Goal: Entertainment & Leisure: Browse casually

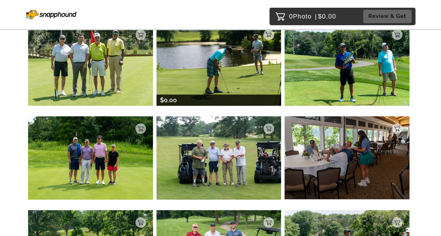
scroll to position [140, 0]
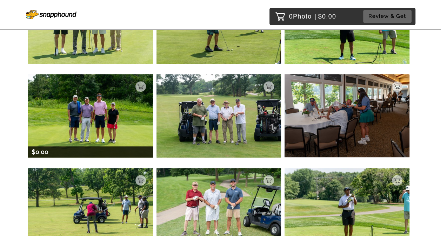
click at [73, 133] on img at bounding box center [90, 115] width 125 height 83
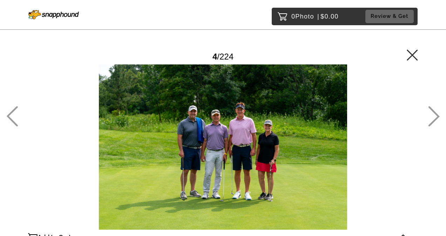
click at [73, 133] on div at bounding box center [223, 147] width 390 height 165
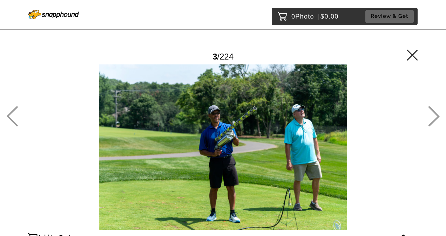
click at [11, 114] on icon at bounding box center [12, 116] width 11 height 20
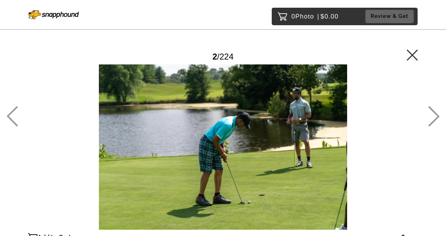
click at [11, 114] on icon at bounding box center [12, 116] width 11 height 20
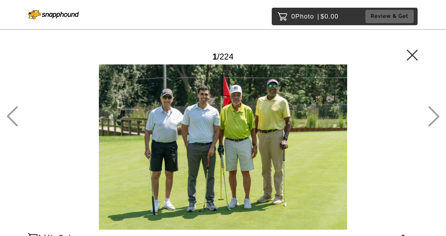
click at [434, 120] on icon at bounding box center [433, 116] width 11 height 20
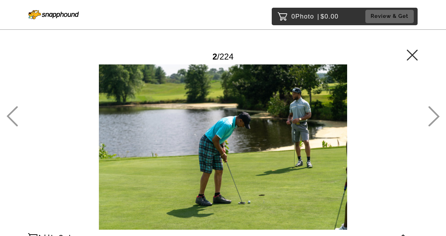
click at [434, 120] on icon at bounding box center [433, 116] width 11 height 20
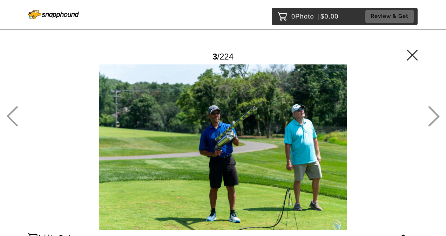
click at [434, 120] on icon at bounding box center [433, 116] width 11 height 20
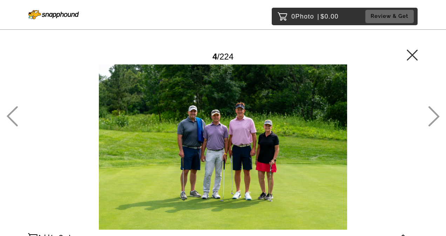
click at [434, 120] on icon at bounding box center [433, 116] width 11 height 20
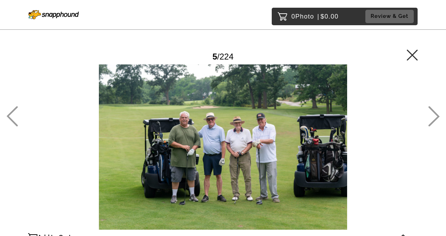
click at [434, 120] on icon at bounding box center [433, 116] width 11 height 20
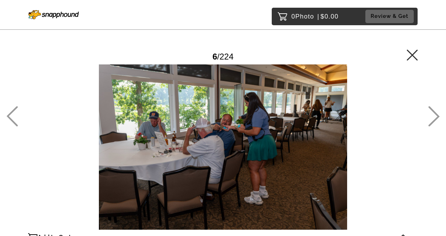
click at [10, 121] on icon at bounding box center [12, 116] width 12 height 20
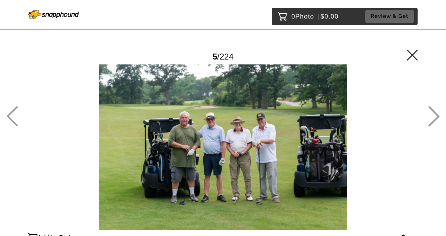
click at [434, 123] on icon at bounding box center [434, 116] width 12 height 20
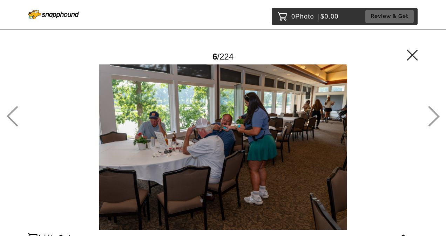
click at [434, 123] on icon at bounding box center [434, 116] width 12 height 20
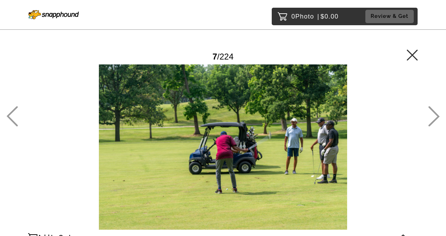
click at [434, 123] on icon at bounding box center [434, 116] width 12 height 20
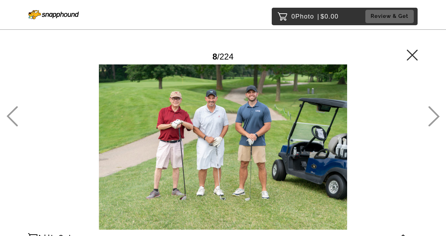
click at [434, 123] on icon at bounding box center [434, 116] width 12 height 20
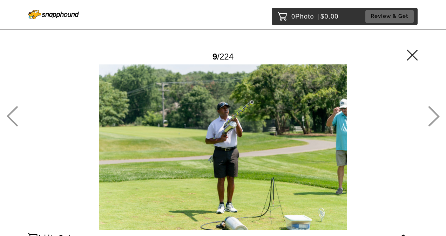
click at [434, 123] on icon at bounding box center [434, 116] width 12 height 20
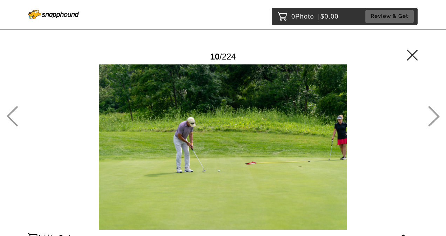
click at [434, 123] on icon at bounding box center [434, 116] width 12 height 20
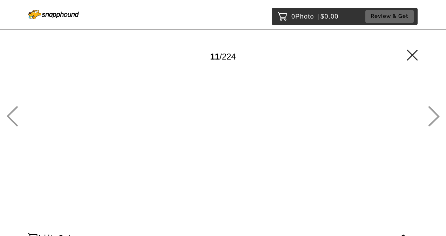
click at [434, 123] on icon at bounding box center [434, 116] width 12 height 20
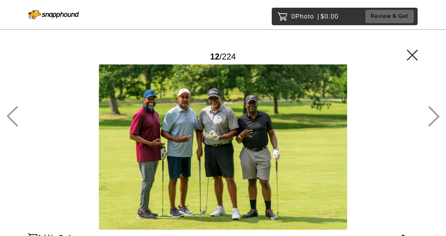
click at [434, 123] on icon at bounding box center [434, 116] width 12 height 20
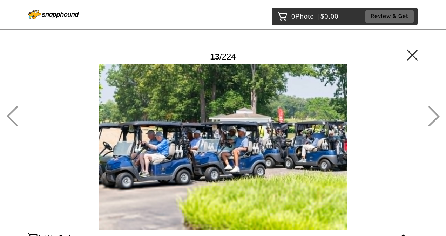
click at [434, 123] on icon at bounding box center [434, 116] width 12 height 20
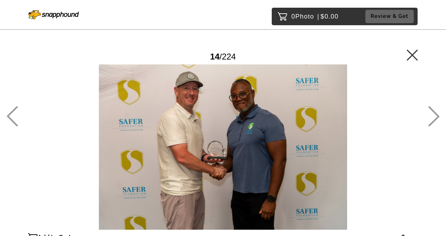
click at [434, 123] on icon at bounding box center [434, 116] width 12 height 20
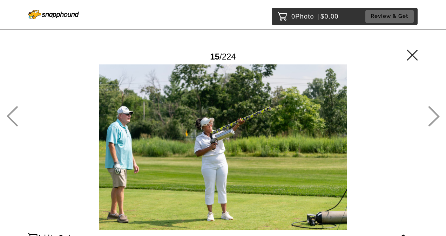
click at [434, 123] on icon at bounding box center [434, 116] width 12 height 20
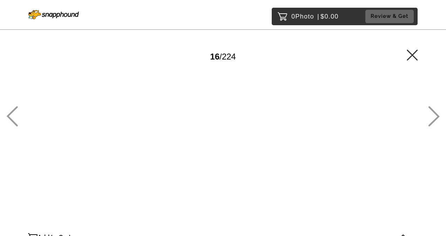
click at [434, 123] on icon at bounding box center [434, 116] width 12 height 20
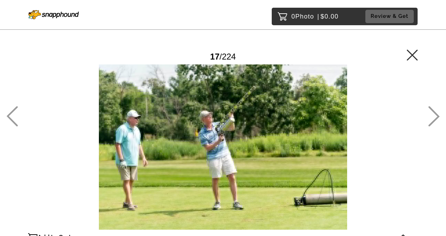
click at [434, 123] on icon at bounding box center [434, 116] width 12 height 20
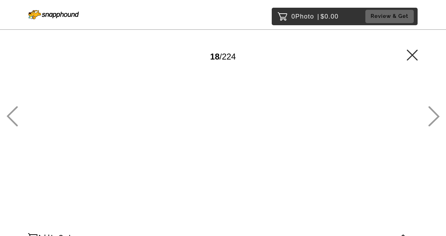
click at [434, 123] on icon at bounding box center [434, 116] width 12 height 20
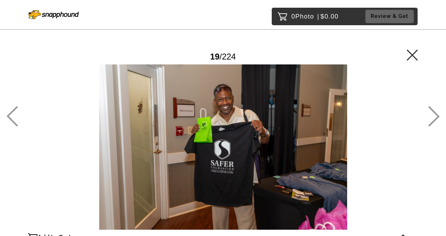
click at [434, 123] on icon at bounding box center [434, 116] width 12 height 20
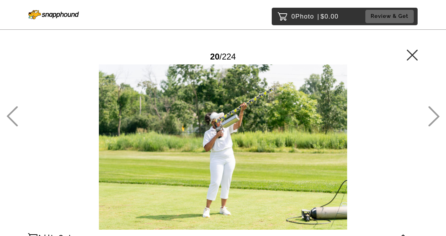
click at [434, 123] on icon at bounding box center [434, 116] width 12 height 20
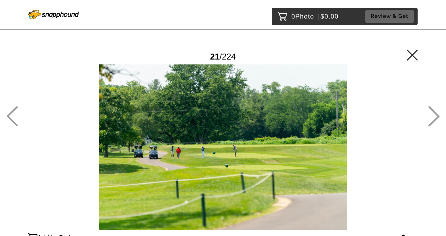
click at [434, 123] on icon at bounding box center [434, 116] width 12 height 20
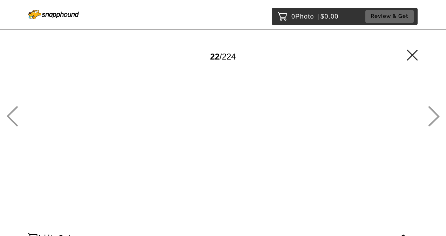
click at [434, 123] on icon at bounding box center [434, 116] width 12 height 20
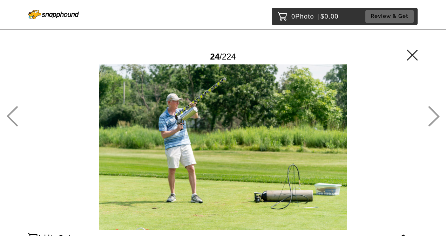
click at [434, 123] on icon at bounding box center [434, 116] width 12 height 20
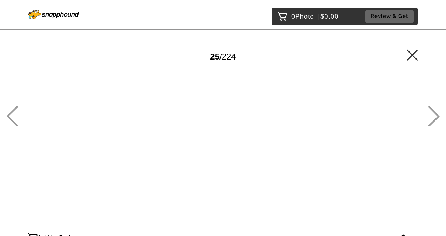
click at [434, 123] on icon at bounding box center [434, 116] width 12 height 20
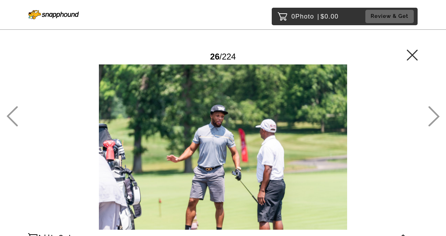
click at [434, 123] on icon at bounding box center [434, 116] width 12 height 20
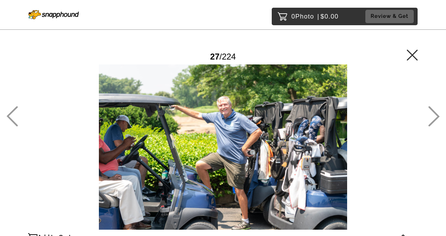
click at [434, 123] on icon at bounding box center [434, 116] width 12 height 20
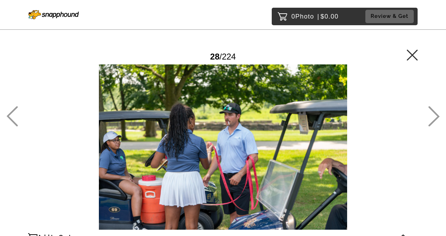
click at [434, 123] on icon at bounding box center [434, 116] width 12 height 20
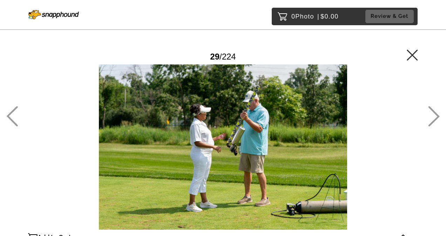
click at [434, 123] on icon at bounding box center [434, 116] width 12 height 20
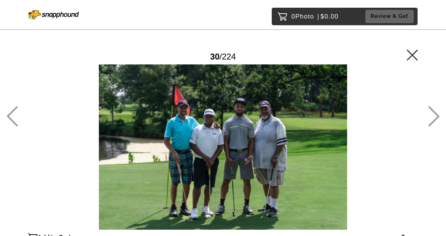
click at [434, 123] on icon at bounding box center [434, 116] width 12 height 20
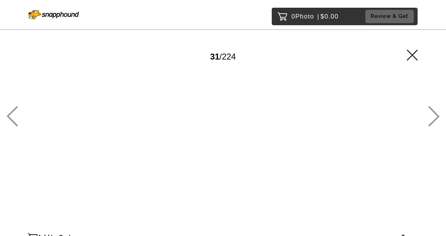
click at [434, 123] on icon at bounding box center [434, 116] width 12 height 20
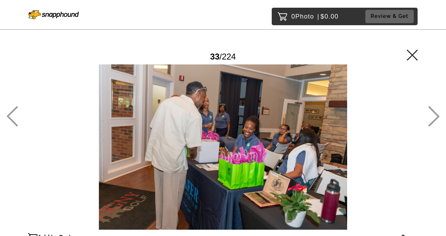
click at [434, 123] on icon at bounding box center [434, 116] width 12 height 20
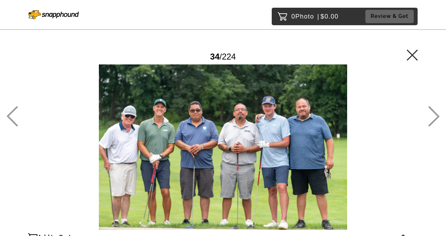
click at [434, 123] on icon at bounding box center [434, 116] width 12 height 20
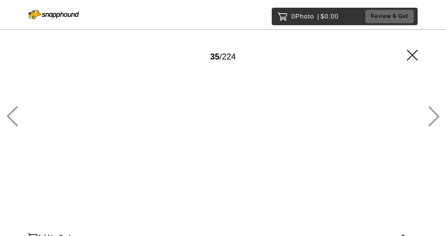
click at [434, 123] on icon at bounding box center [434, 116] width 12 height 20
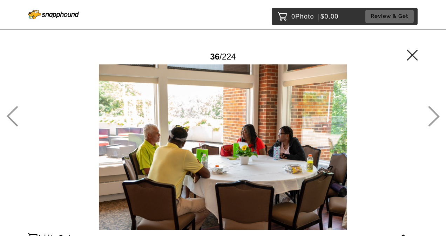
click at [434, 123] on icon at bounding box center [434, 116] width 12 height 20
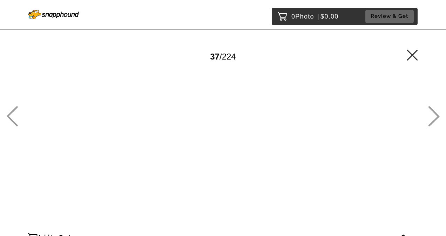
click at [433, 121] on icon at bounding box center [433, 116] width 11 height 20
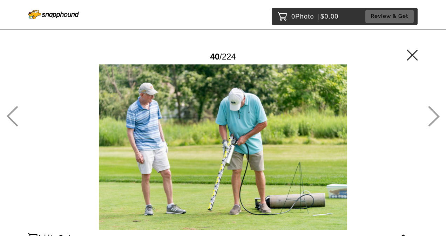
click at [433, 121] on icon at bounding box center [433, 116] width 11 height 20
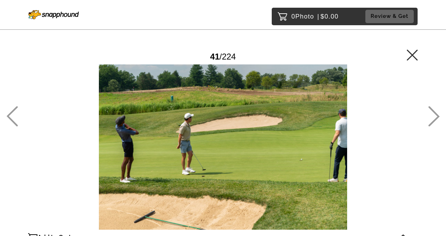
click at [433, 121] on icon at bounding box center [433, 116] width 11 height 20
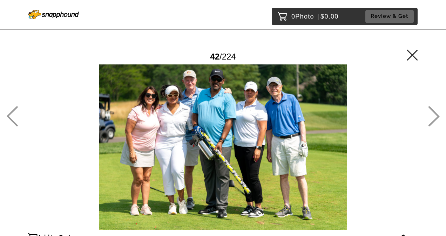
click at [433, 121] on icon at bounding box center [433, 116] width 11 height 20
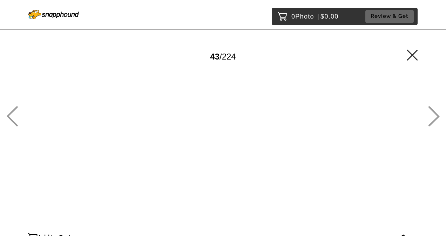
click at [433, 121] on icon at bounding box center [433, 116] width 11 height 20
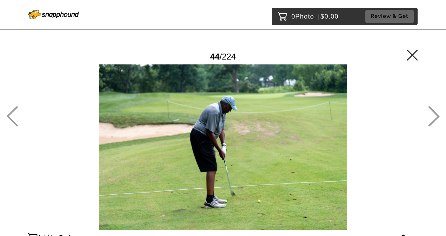
click at [433, 121] on icon at bounding box center [433, 116] width 11 height 20
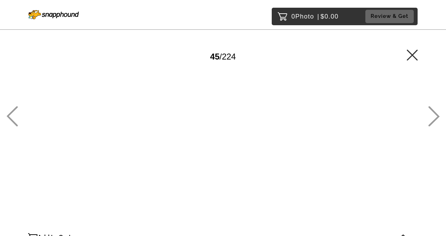
click at [433, 121] on icon at bounding box center [433, 116] width 11 height 20
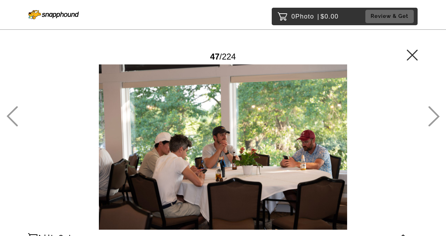
click at [433, 121] on icon at bounding box center [433, 116] width 11 height 20
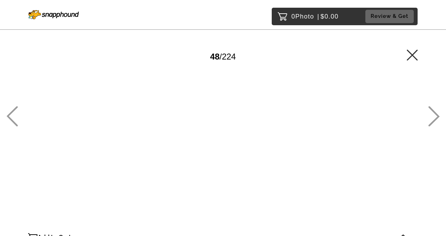
click at [433, 121] on icon at bounding box center [433, 116] width 11 height 20
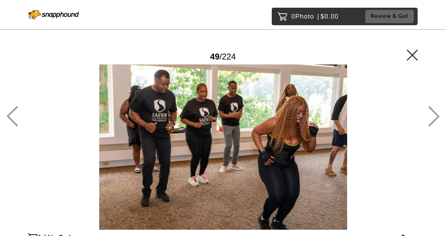
click at [433, 121] on icon at bounding box center [433, 116] width 11 height 20
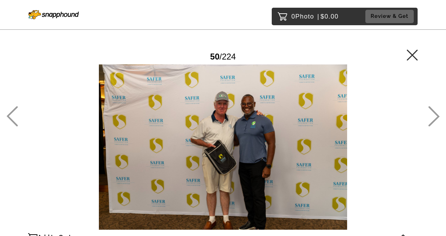
click at [433, 121] on icon at bounding box center [433, 116] width 11 height 20
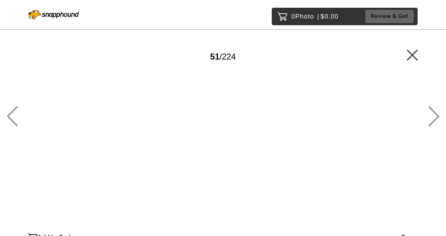
click at [433, 121] on icon at bounding box center [433, 116] width 11 height 20
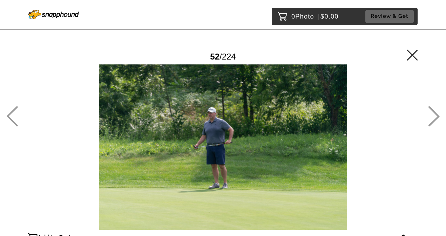
click at [433, 121] on icon at bounding box center [433, 116] width 11 height 20
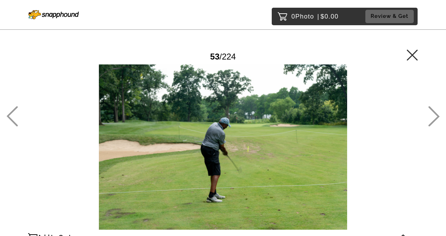
click at [433, 121] on icon at bounding box center [433, 116] width 11 height 20
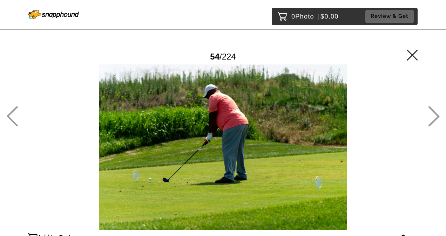
click at [433, 121] on icon at bounding box center [433, 116] width 11 height 20
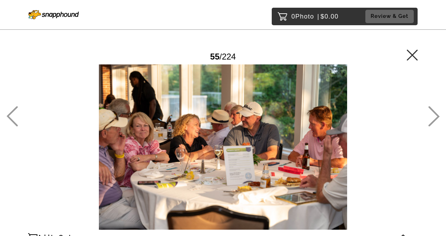
click at [433, 121] on icon at bounding box center [433, 116] width 11 height 20
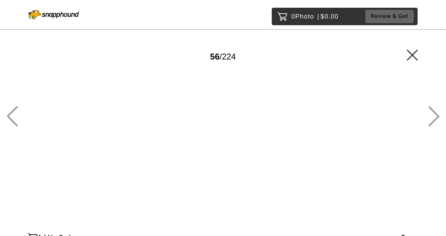
click at [433, 121] on icon at bounding box center [433, 116] width 11 height 20
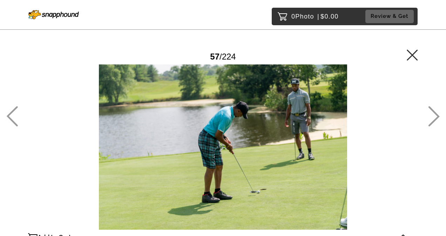
click at [433, 121] on icon at bounding box center [433, 116] width 11 height 20
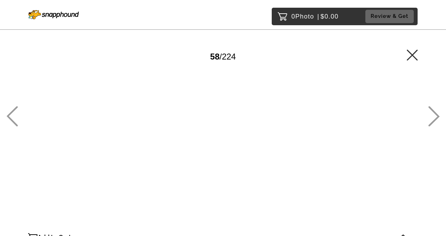
click at [433, 121] on icon at bounding box center [433, 116] width 11 height 20
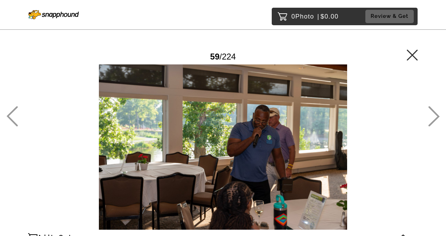
click at [433, 121] on icon at bounding box center [433, 116] width 11 height 20
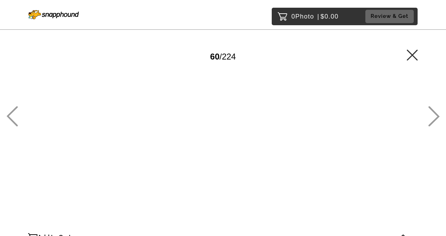
click at [433, 121] on icon at bounding box center [433, 116] width 11 height 20
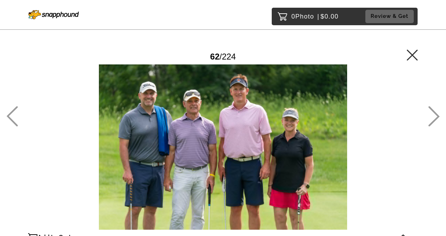
click at [433, 121] on icon at bounding box center [433, 116] width 11 height 20
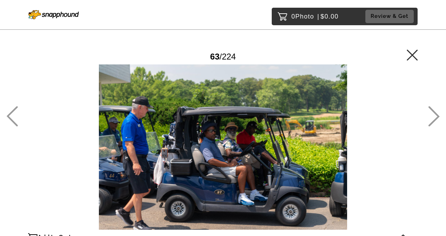
click at [433, 121] on icon at bounding box center [433, 116] width 11 height 20
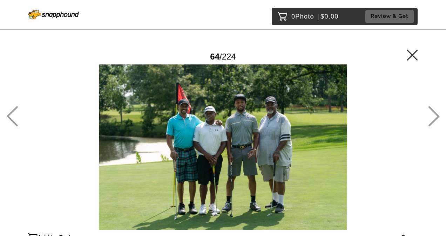
click at [433, 121] on icon at bounding box center [433, 116] width 11 height 20
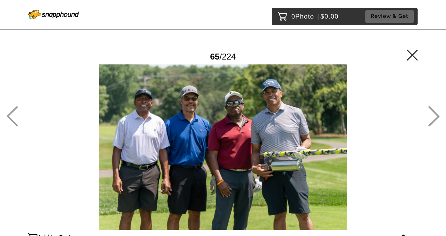
click at [433, 121] on icon at bounding box center [433, 116] width 11 height 20
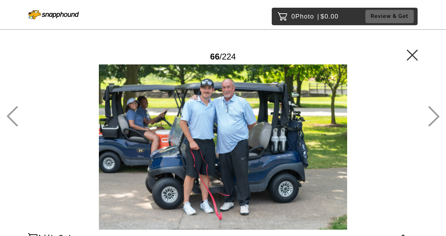
click at [433, 121] on icon at bounding box center [433, 116] width 11 height 20
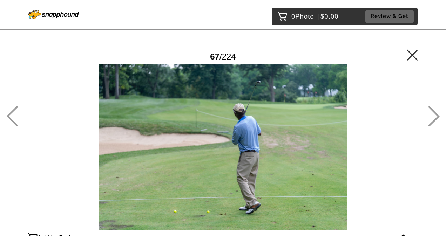
click at [433, 121] on icon at bounding box center [433, 116] width 11 height 20
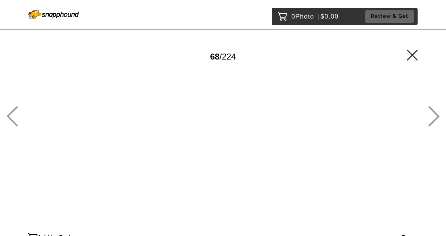
click at [433, 121] on icon at bounding box center [433, 116] width 11 height 20
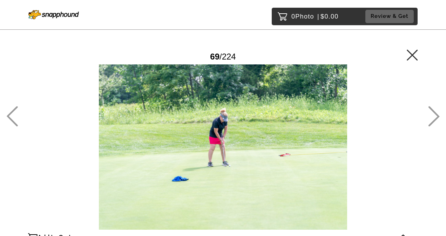
click at [433, 121] on icon at bounding box center [433, 116] width 11 height 20
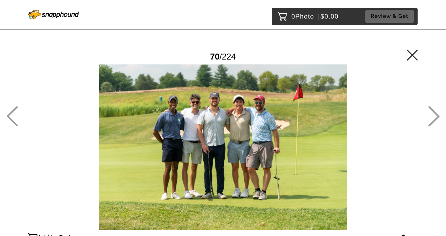
click at [433, 121] on icon at bounding box center [433, 116] width 11 height 20
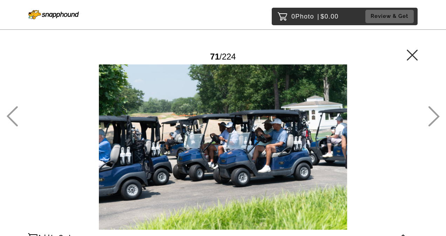
click at [433, 121] on icon at bounding box center [433, 116] width 11 height 20
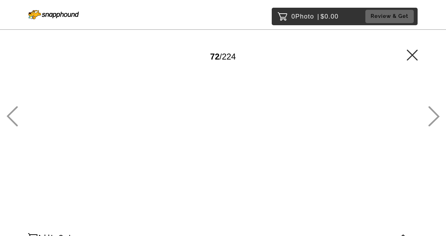
click at [433, 121] on icon at bounding box center [433, 116] width 11 height 20
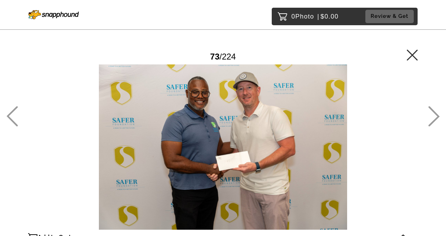
click at [433, 121] on icon at bounding box center [433, 116] width 11 height 20
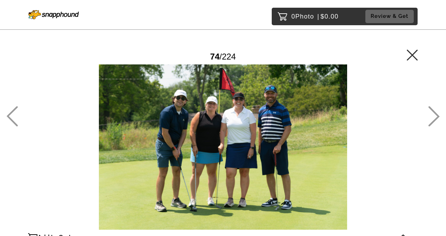
click at [433, 121] on icon at bounding box center [433, 116] width 11 height 20
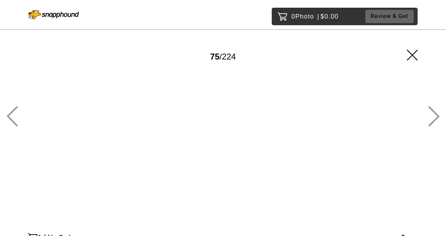
click at [433, 121] on icon at bounding box center [433, 116] width 11 height 20
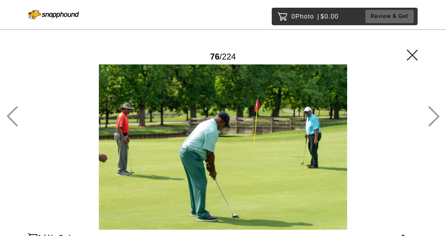
click at [433, 121] on icon at bounding box center [433, 116] width 11 height 20
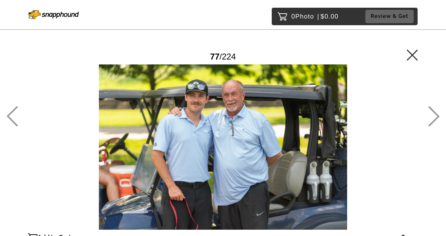
click at [433, 121] on icon at bounding box center [433, 116] width 11 height 20
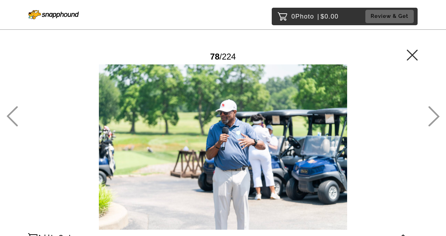
click at [433, 121] on icon at bounding box center [433, 116] width 11 height 20
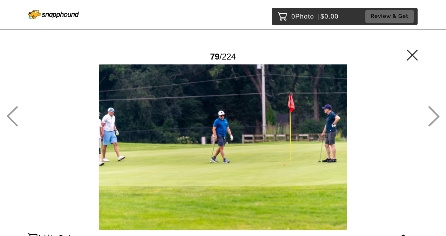
click at [12, 122] on icon at bounding box center [12, 116] width 12 height 20
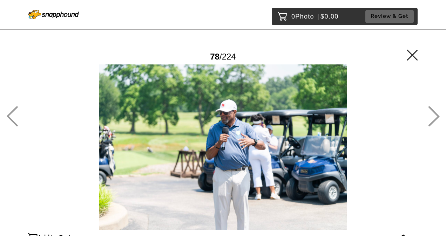
click at [436, 121] on icon at bounding box center [434, 116] width 12 height 20
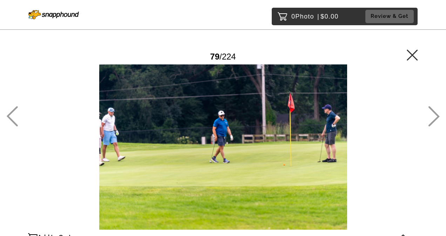
click at [436, 121] on icon at bounding box center [434, 116] width 12 height 20
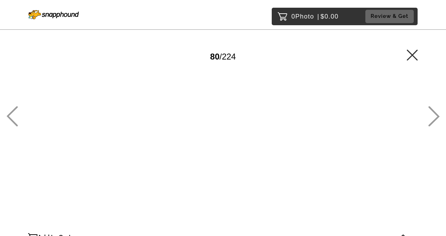
click at [436, 121] on icon at bounding box center [434, 116] width 12 height 20
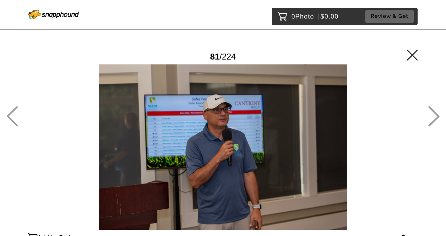
click at [15, 123] on icon at bounding box center [12, 116] width 11 height 20
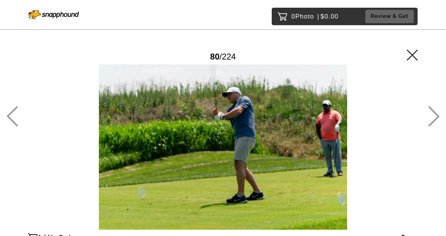
click at [432, 120] on icon at bounding box center [434, 116] width 12 height 20
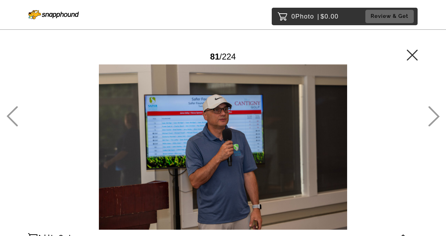
click at [432, 120] on icon at bounding box center [434, 116] width 12 height 20
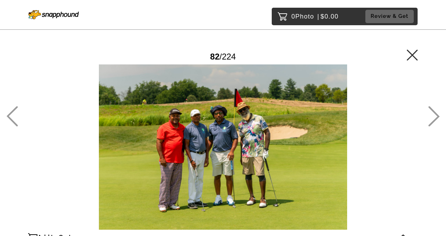
click at [432, 120] on icon at bounding box center [434, 116] width 12 height 20
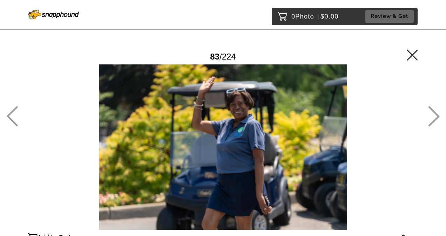
click at [432, 120] on icon at bounding box center [434, 116] width 12 height 20
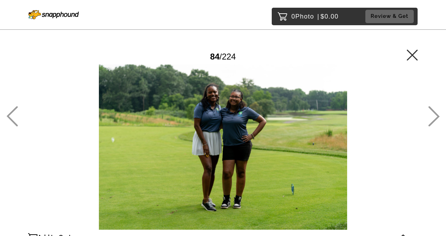
click at [432, 120] on icon at bounding box center [434, 116] width 12 height 20
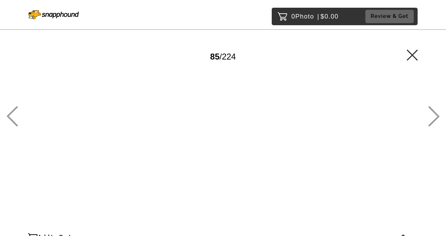
click at [432, 120] on icon at bounding box center [434, 116] width 12 height 20
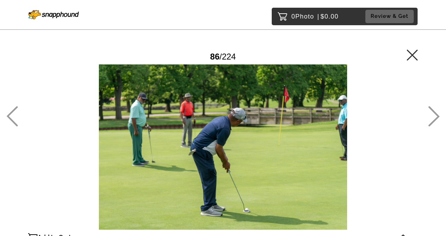
click at [432, 120] on icon at bounding box center [434, 116] width 12 height 20
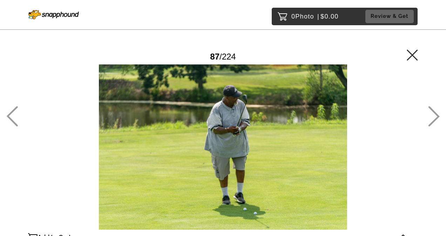
click at [432, 120] on icon at bounding box center [434, 116] width 12 height 20
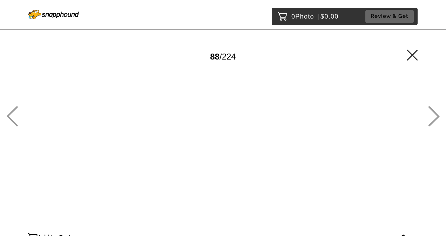
click at [432, 120] on icon at bounding box center [434, 116] width 12 height 20
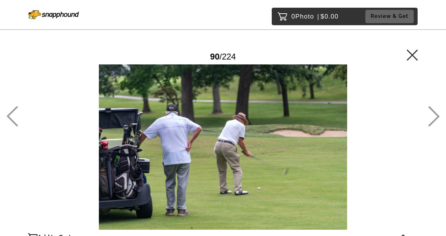
click at [432, 120] on icon at bounding box center [434, 116] width 12 height 20
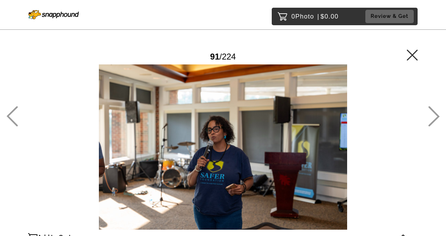
click at [432, 120] on icon at bounding box center [434, 116] width 12 height 20
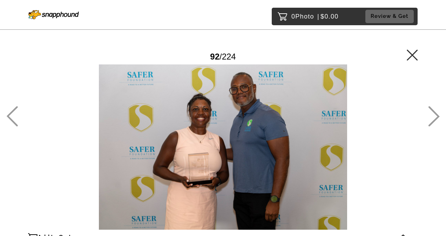
click at [11, 118] on icon at bounding box center [12, 116] width 11 height 20
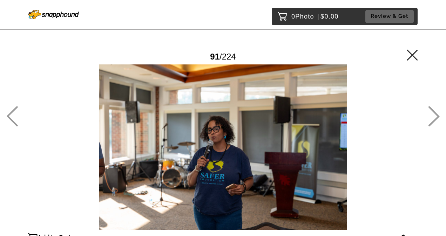
click at [433, 121] on icon at bounding box center [433, 116] width 11 height 20
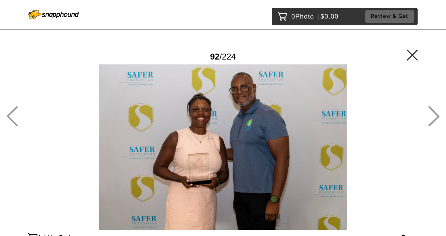
click at [433, 121] on icon at bounding box center [433, 116] width 11 height 20
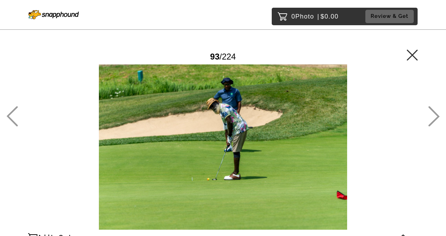
click at [433, 121] on icon at bounding box center [433, 116] width 11 height 20
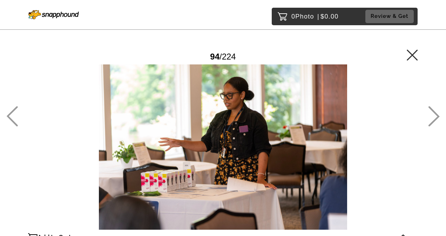
click at [433, 121] on icon at bounding box center [433, 116] width 11 height 20
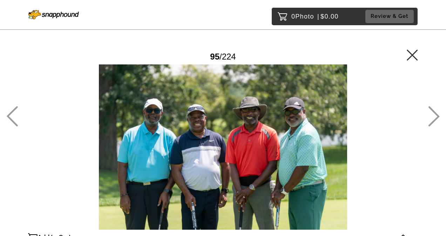
click at [433, 121] on icon at bounding box center [433, 116] width 11 height 20
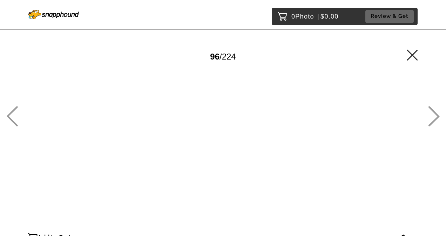
click at [433, 121] on icon at bounding box center [433, 116] width 11 height 20
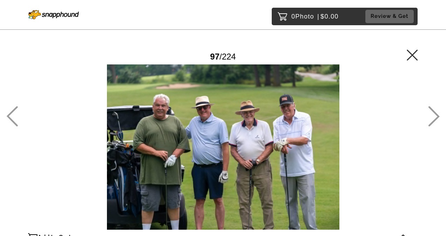
click at [433, 121] on icon at bounding box center [433, 116] width 11 height 20
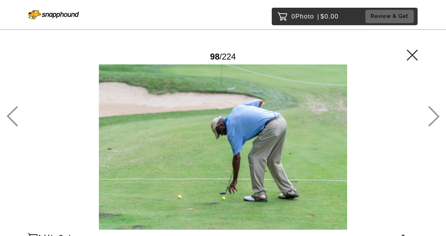
click at [433, 121] on icon at bounding box center [433, 116] width 11 height 20
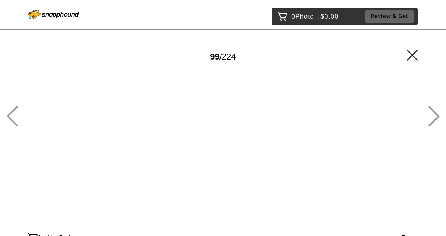
click at [433, 121] on icon at bounding box center [433, 116] width 11 height 20
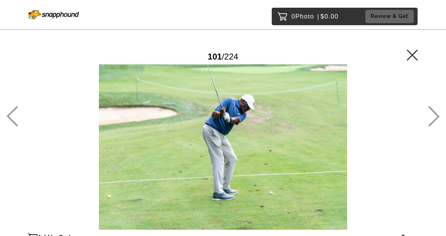
click at [433, 121] on icon at bounding box center [433, 116] width 11 height 20
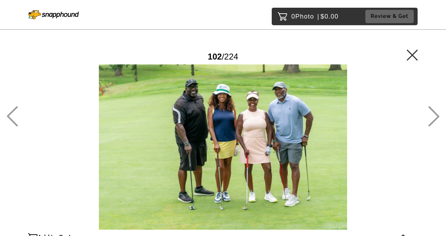
click at [433, 121] on icon at bounding box center [433, 116] width 11 height 20
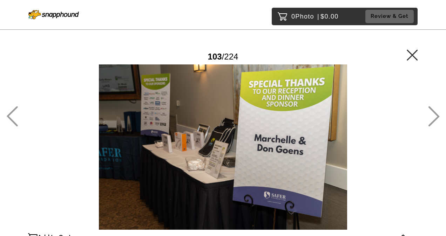
click at [433, 121] on icon at bounding box center [433, 116] width 11 height 20
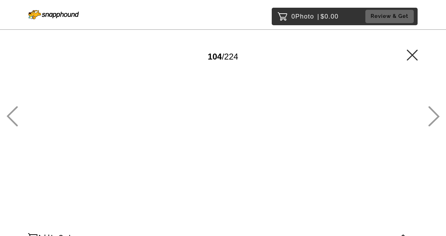
click at [433, 121] on icon at bounding box center [433, 116] width 11 height 20
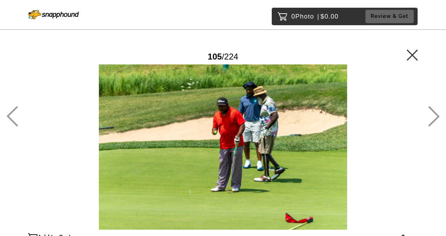
click at [433, 121] on icon at bounding box center [433, 116] width 11 height 20
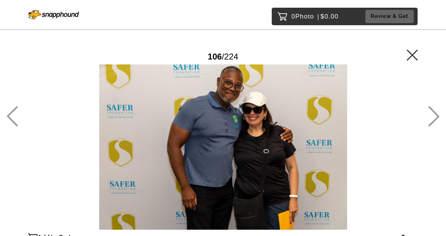
click at [433, 121] on icon at bounding box center [433, 116] width 11 height 20
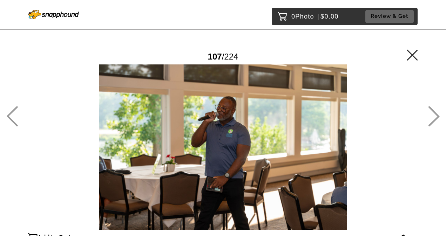
click at [433, 121] on icon at bounding box center [433, 116] width 11 height 20
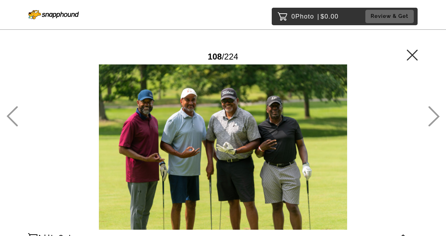
click at [433, 121] on icon at bounding box center [433, 116] width 11 height 20
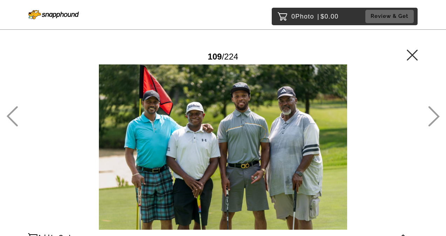
click at [12, 122] on icon at bounding box center [12, 116] width 11 height 20
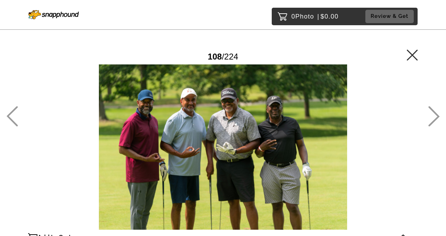
click at [433, 123] on icon at bounding box center [434, 116] width 12 height 20
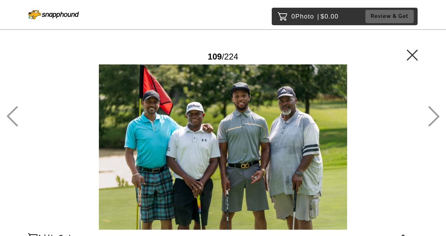
click at [432, 118] on icon at bounding box center [434, 116] width 12 height 20
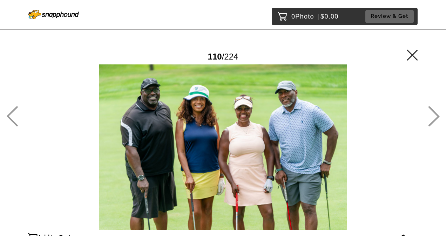
click at [432, 118] on icon at bounding box center [434, 116] width 12 height 20
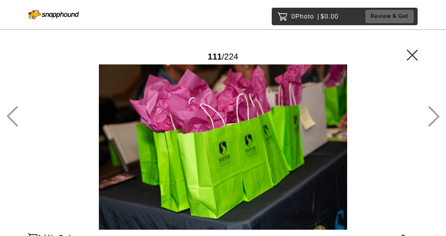
click at [432, 118] on icon at bounding box center [434, 116] width 12 height 20
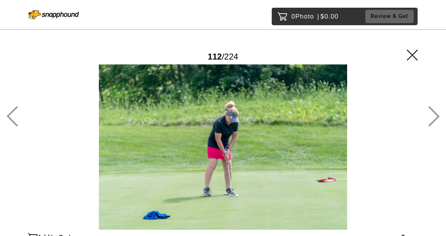
click at [432, 118] on icon at bounding box center [434, 116] width 12 height 20
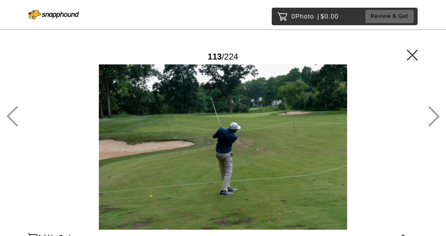
click at [432, 118] on icon at bounding box center [434, 116] width 12 height 20
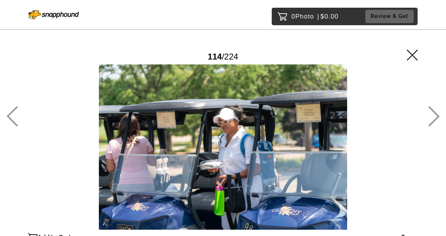
click at [432, 118] on icon at bounding box center [434, 116] width 12 height 20
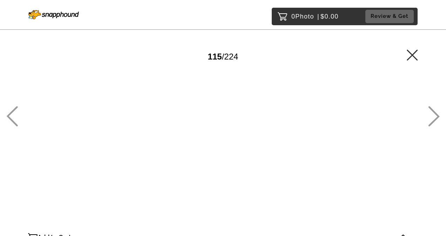
click at [432, 118] on icon at bounding box center [434, 116] width 12 height 20
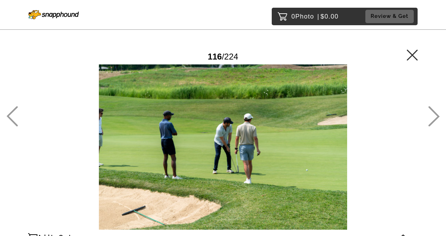
click at [432, 118] on icon at bounding box center [434, 116] width 12 height 20
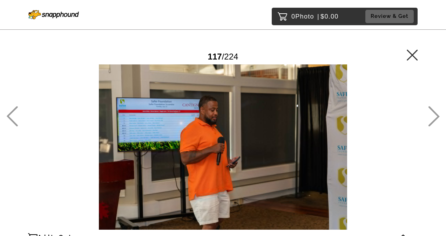
click at [432, 118] on icon at bounding box center [434, 116] width 12 height 20
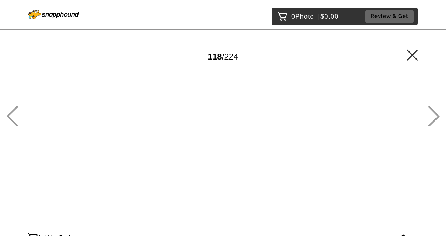
click at [432, 118] on icon at bounding box center [434, 116] width 12 height 20
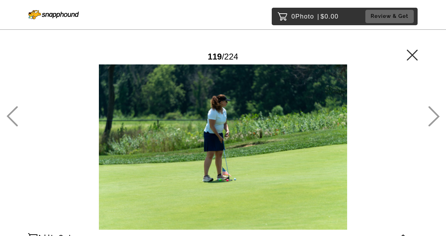
click at [432, 118] on icon at bounding box center [434, 116] width 12 height 20
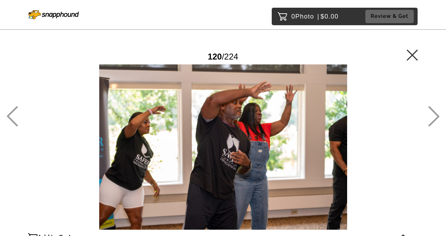
click at [432, 118] on icon at bounding box center [434, 116] width 12 height 20
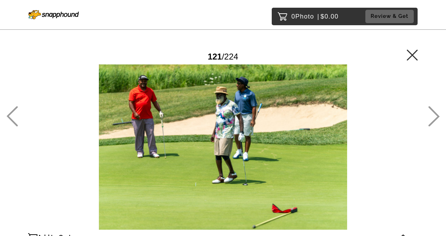
click at [432, 118] on icon at bounding box center [434, 116] width 12 height 20
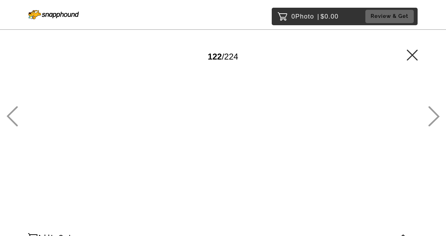
click at [432, 118] on icon at bounding box center [434, 116] width 12 height 20
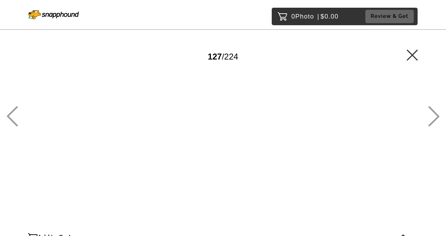
click at [432, 118] on icon at bounding box center [434, 116] width 12 height 20
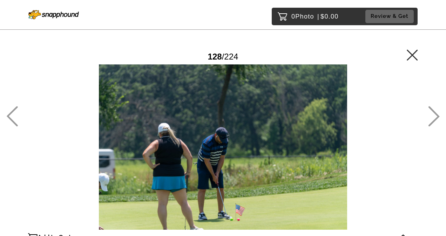
click at [432, 118] on icon at bounding box center [434, 116] width 12 height 20
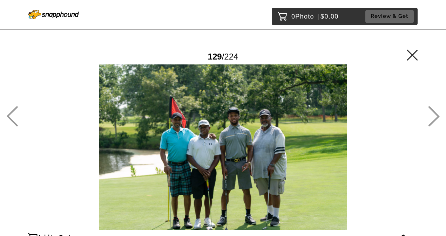
click at [432, 118] on icon at bounding box center [434, 116] width 12 height 20
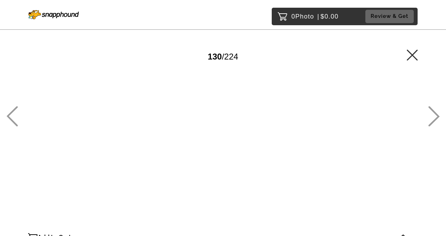
click at [432, 118] on icon at bounding box center [434, 116] width 12 height 20
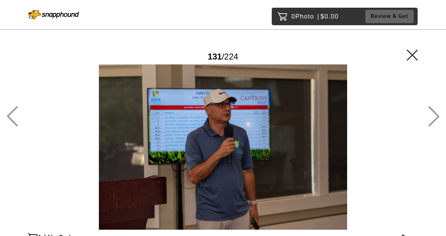
click at [432, 118] on icon at bounding box center [434, 116] width 12 height 20
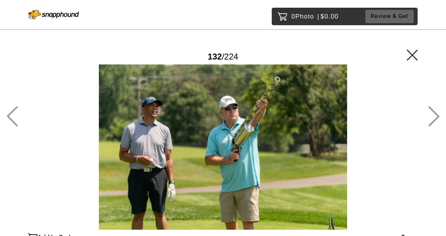
click at [432, 118] on icon at bounding box center [434, 116] width 12 height 20
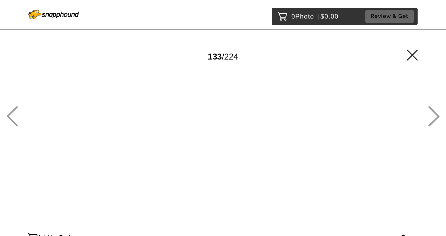
click at [432, 118] on icon at bounding box center [434, 116] width 12 height 20
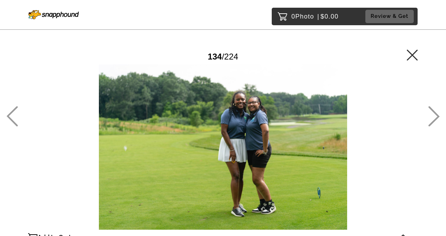
click at [432, 118] on icon at bounding box center [434, 116] width 12 height 20
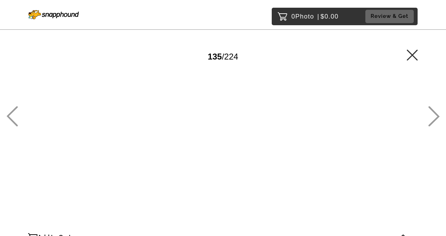
click at [432, 118] on icon at bounding box center [434, 116] width 12 height 20
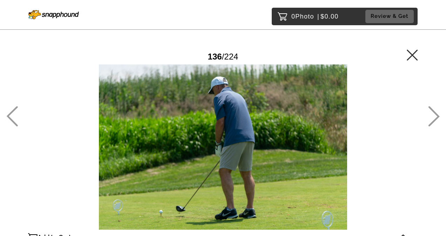
click at [432, 118] on icon at bounding box center [434, 116] width 12 height 20
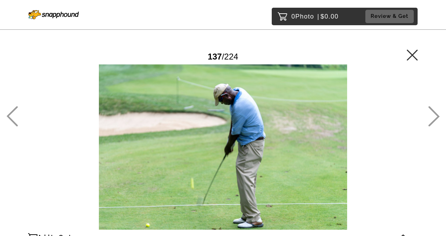
click at [432, 118] on icon at bounding box center [434, 116] width 12 height 20
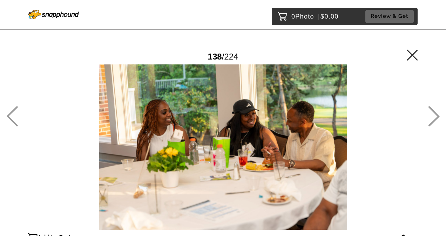
click at [432, 118] on icon at bounding box center [434, 116] width 12 height 20
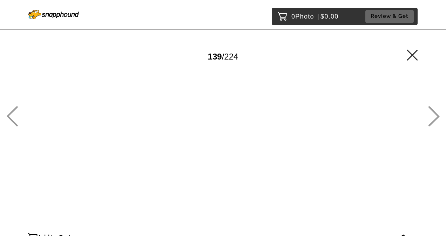
click at [432, 118] on icon at bounding box center [434, 116] width 12 height 20
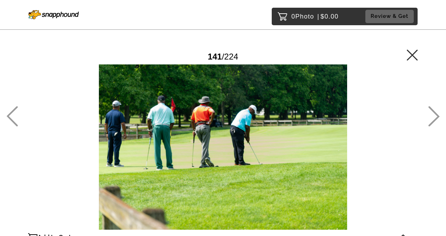
click at [432, 118] on icon at bounding box center [434, 116] width 12 height 20
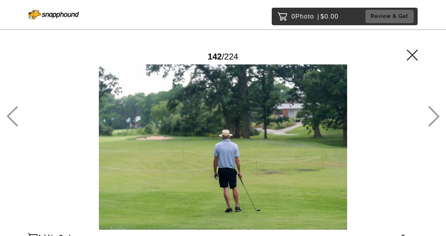
click at [432, 118] on icon at bounding box center [434, 116] width 12 height 20
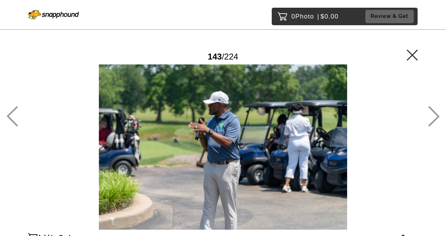
click at [432, 118] on icon at bounding box center [434, 116] width 12 height 20
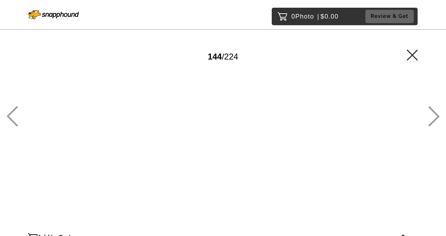
click at [432, 118] on icon at bounding box center [434, 116] width 12 height 20
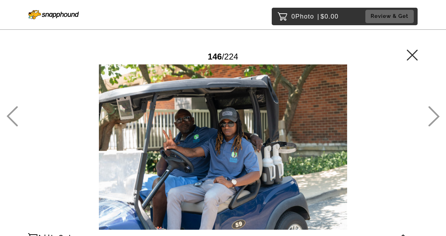
click at [432, 118] on icon at bounding box center [434, 116] width 12 height 20
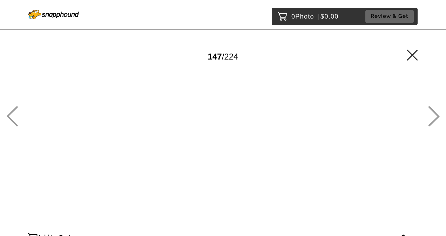
click at [432, 118] on icon at bounding box center [434, 116] width 12 height 20
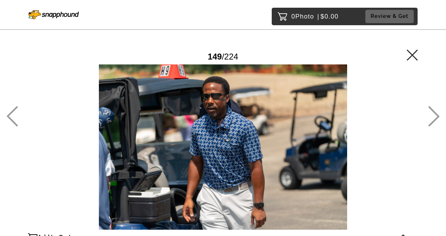
click at [432, 118] on icon at bounding box center [434, 116] width 12 height 20
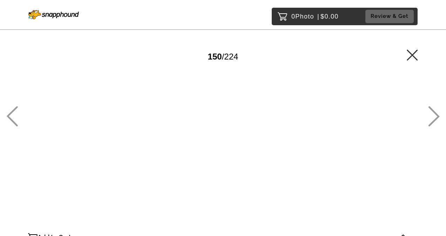
click at [432, 118] on icon at bounding box center [434, 116] width 12 height 20
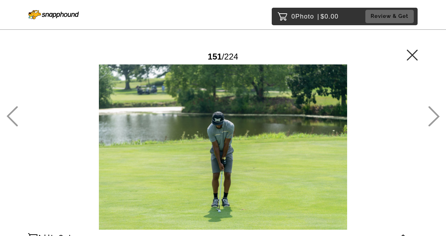
click at [432, 118] on icon at bounding box center [434, 116] width 12 height 20
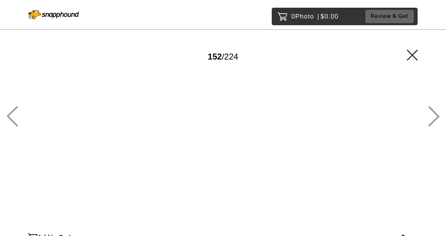
click at [432, 118] on icon at bounding box center [434, 116] width 12 height 20
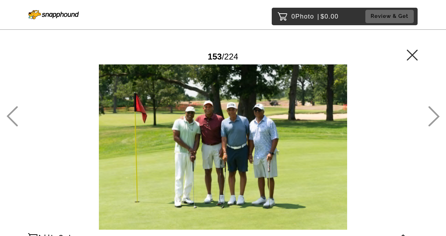
click at [432, 118] on icon at bounding box center [434, 116] width 12 height 20
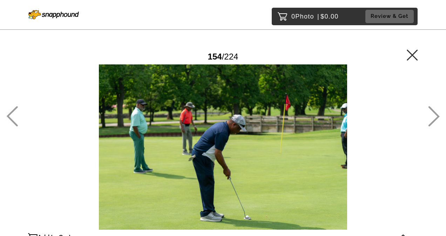
click at [432, 118] on icon at bounding box center [434, 116] width 12 height 20
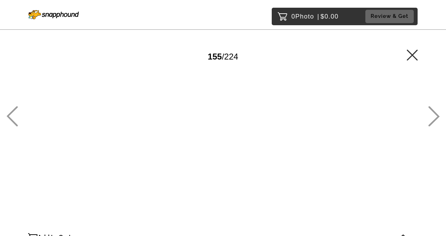
click at [432, 118] on icon at bounding box center [434, 116] width 12 height 20
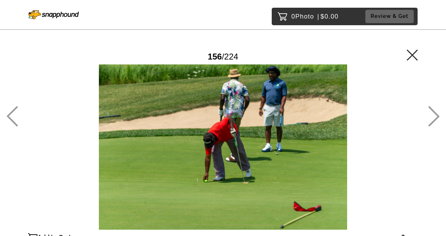
click at [432, 118] on icon at bounding box center [434, 116] width 12 height 20
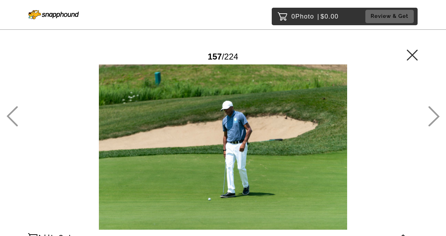
click at [432, 118] on icon at bounding box center [434, 116] width 12 height 20
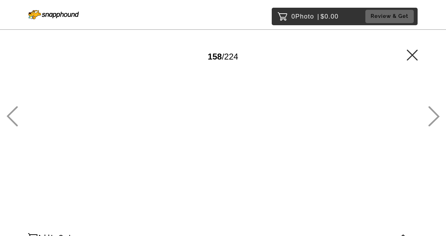
click at [432, 118] on icon at bounding box center [434, 116] width 12 height 20
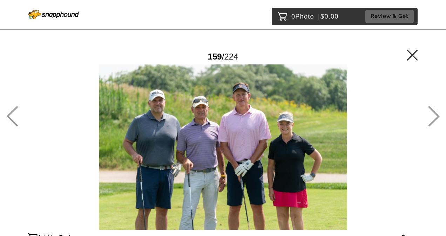
click at [432, 118] on icon at bounding box center [434, 116] width 12 height 20
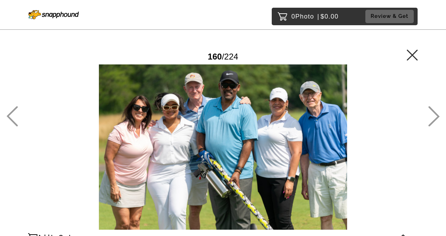
click at [432, 118] on icon at bounding box center [434, 116] width 12 height 20
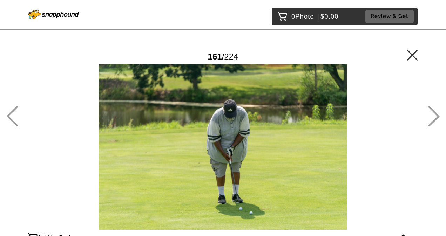
click at [432, 118] on icon at bounding box center [434, 116] width 12 height 20
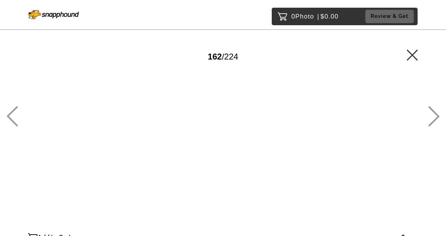
click at [432, 118] on icon at bounding box center [434, 116] width 12 height 20
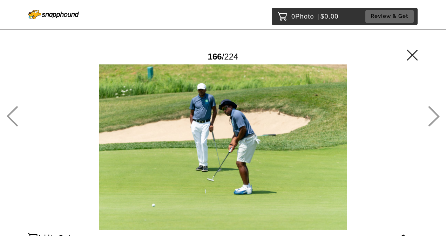
click at [432, 118] on icon at bounding box center [434, 116] width 12 height 20
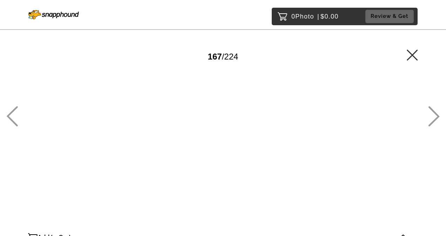
click at [432, 118] on icon at bounding box center [434, 116] width 12 height 20
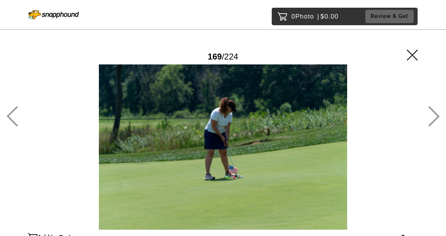
click at [432, 118] on icon at bounding box center [434, 116] width 12 height 20
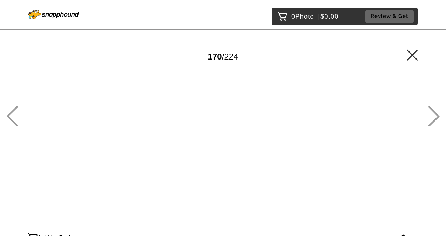
click at [432, 118] on icon at bounding box center [434, 116] width 12 height 20
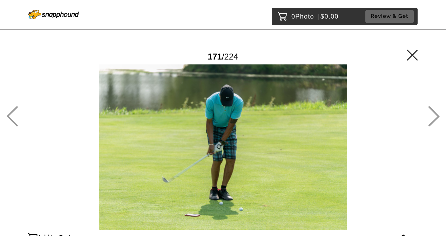
click at [432, 118] on icon at bounding box center [434, 116] width 12 height 20
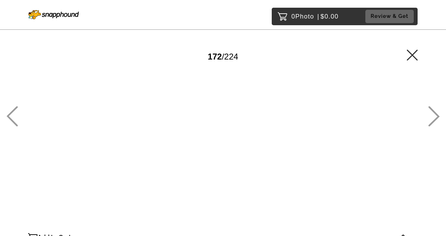
click at [432, 118] on icon at bounding box center [434, 116] width 12 height 20
click at [436, 116] on icon at bounding box center [434, 116] width 12 height 20
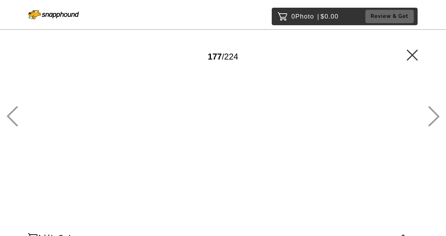
click at [436, 116] on icon at bounding box center [434, 116] width 12 height 20
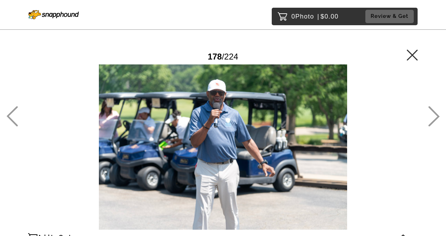
click at [436, 116] on icon at bounding box center [434, 116] width 12 height 20
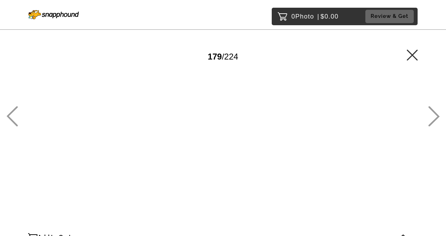
click at [436, 116] on icon at bounding box center [434, 116] width 12 height 20
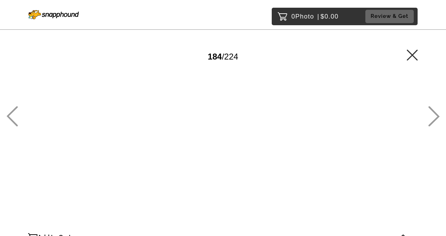
click at [436, 116] on icon at bounding box center [434, 116] width 12 height 20
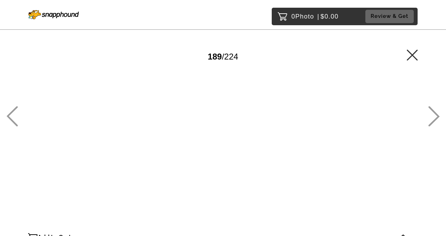
click at [436, 116] on icon at bounding box center [434, 116] width 12 height 20
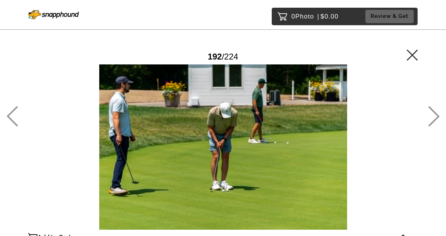
click at [436, 116] on icon at bounding box center [434, 116] width 12 height 20
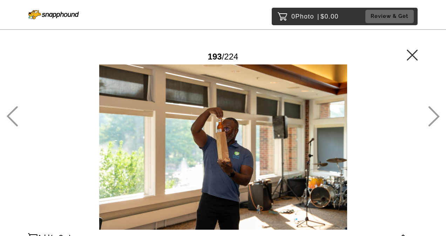
click at [436, 116] on icon at bounding box center [434, 116] width 12 height 20
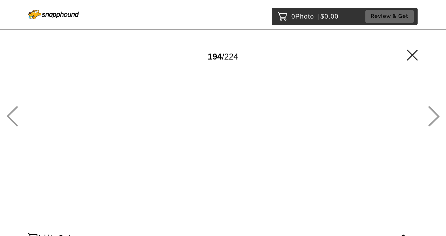
click at [436, 116] on icon at bounding box center [434, 116] width 12 height 20
click at [10, 118] on icon at bounding box center [12, 116] width 11 height 20
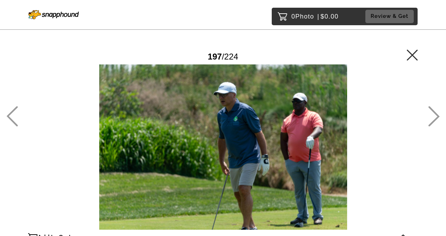
click at [435, 120] on icon at bounding box center [433, 116] width 11 height 20
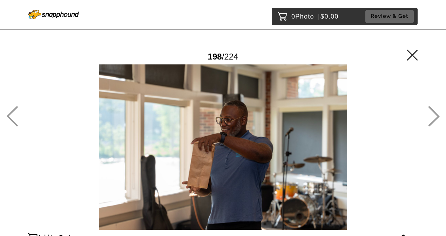
click at [435, 120] on icon at bounding box center [433, 116] width 11 height 20
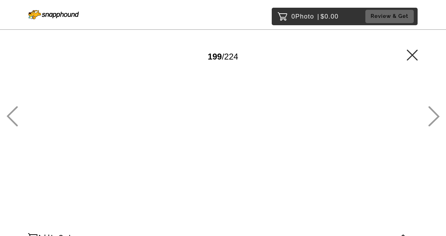
click at [435, 120] on icon at bounding box center [433, 116] width 11 height 20
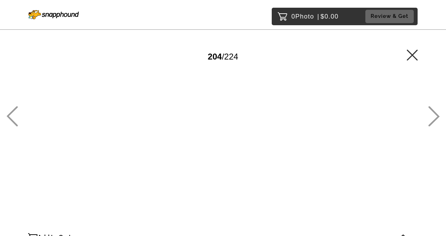
click at [435, 120] on icon at bounding box center [433, 116] width 11 height 20
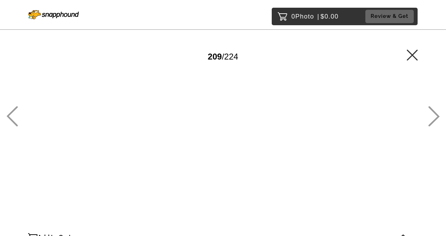
click at [435, 120] on icon at bounding box center [433, 116] width 11 height 20
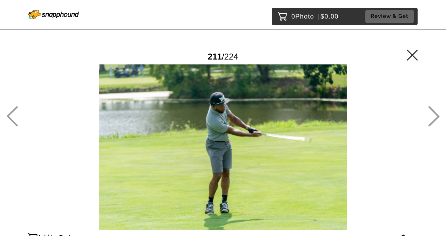
click at [435, 120] on icon at bounding box center [433, 116] width 11 height 20
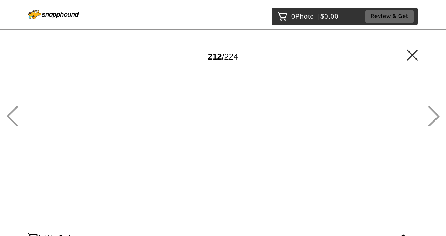
click at [435, 120] on icon at bounding box center [433, 116] width 11 height 20
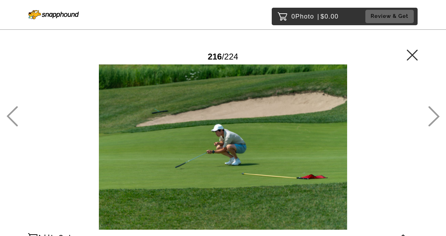
click at [435, 120] on icon at bounding box center [433, 116] width 11 height 20
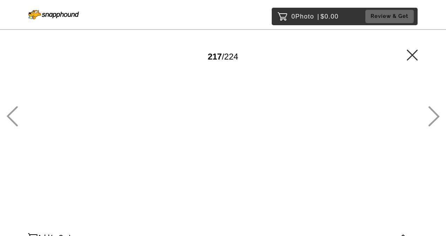
click at [435, 120] on icon at bounding box center [433, 116] width 11 height 20
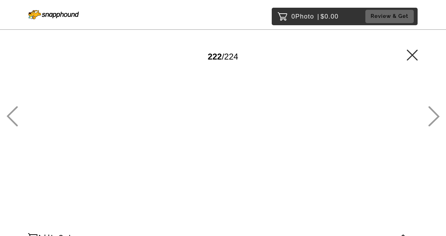
click at [435, 120] on icon at bounding box center [433, 116] width 11 height 20
